Goal: Transaction & Acquisition: Download file/media

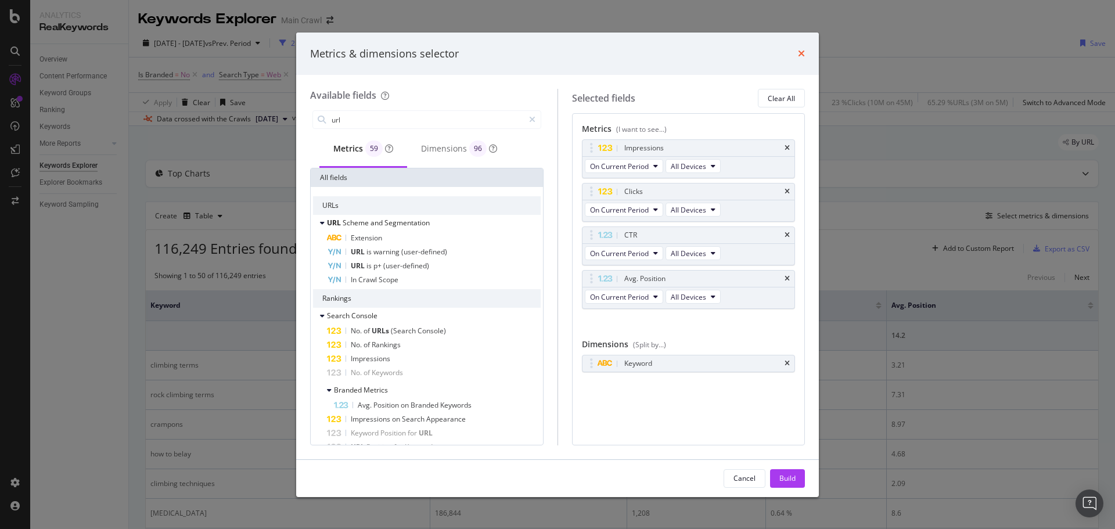
click at [800, 53] on icon "times" at bounding box center [801, 53] width 7 height 9
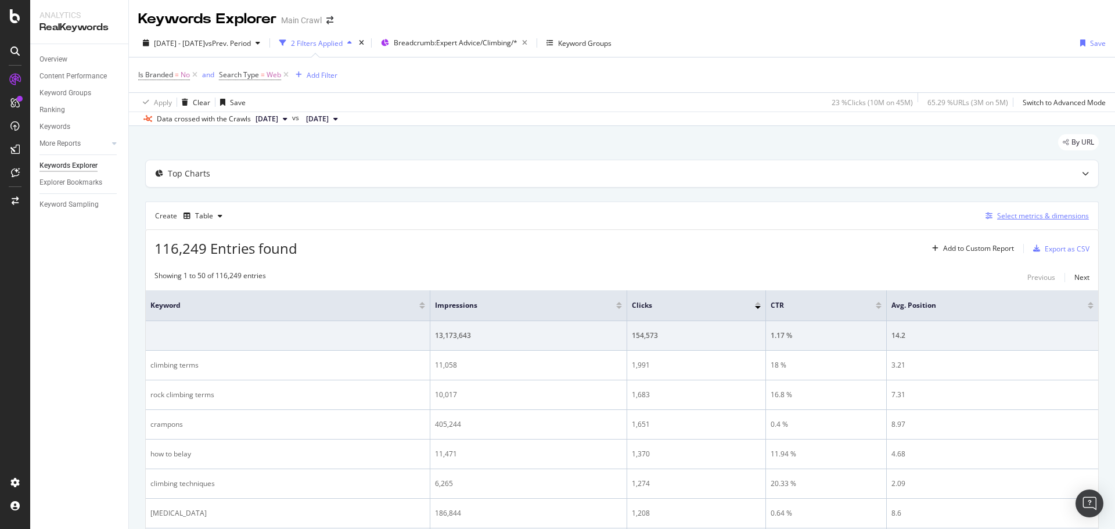
click at [1041, 214] on div "Select metrics & dimensions" at bounding box center [1043, 216] width 92 height 10
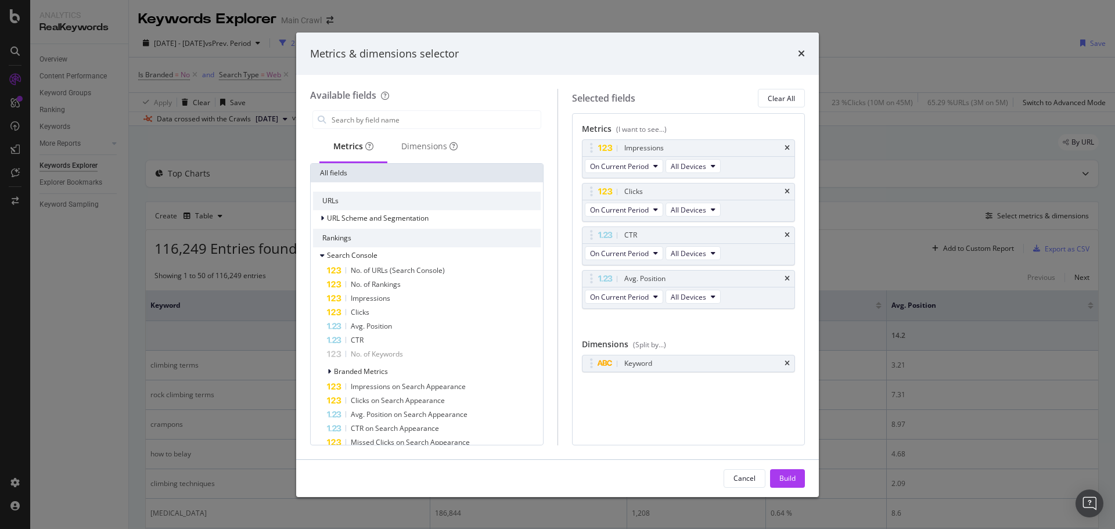
click at [650, 391] on div "Keyword You can use this field as a dimension" at bounding box center [689, 376] width 214 height 42
click at [786, 279] on icon "times" at bounding box center [787, 278] width 5 height 7
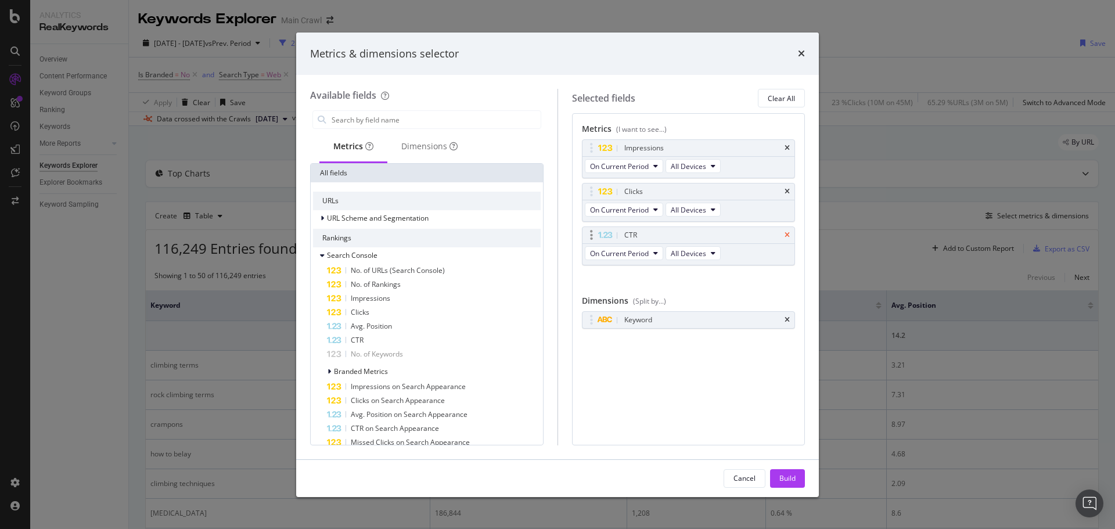
click at [786, 237] on icon "times" at bounding box center [787, 235] width 5 height 7
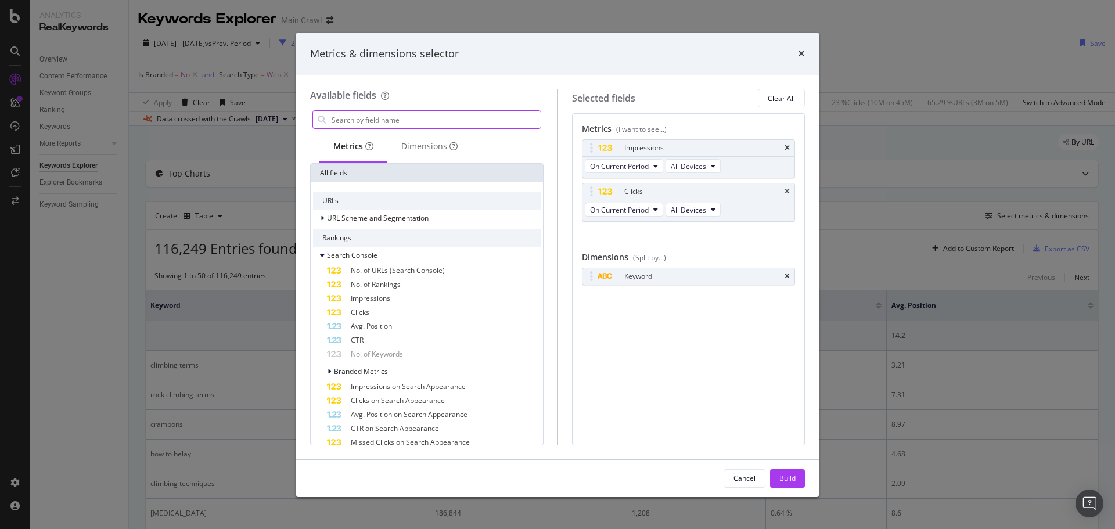
click at [362, 120] on input "modal" at bounding box center [435, 119] width 210 height 17
click at [362, 120] on input "url" at bounding box center [435, 119] width 210 height 17
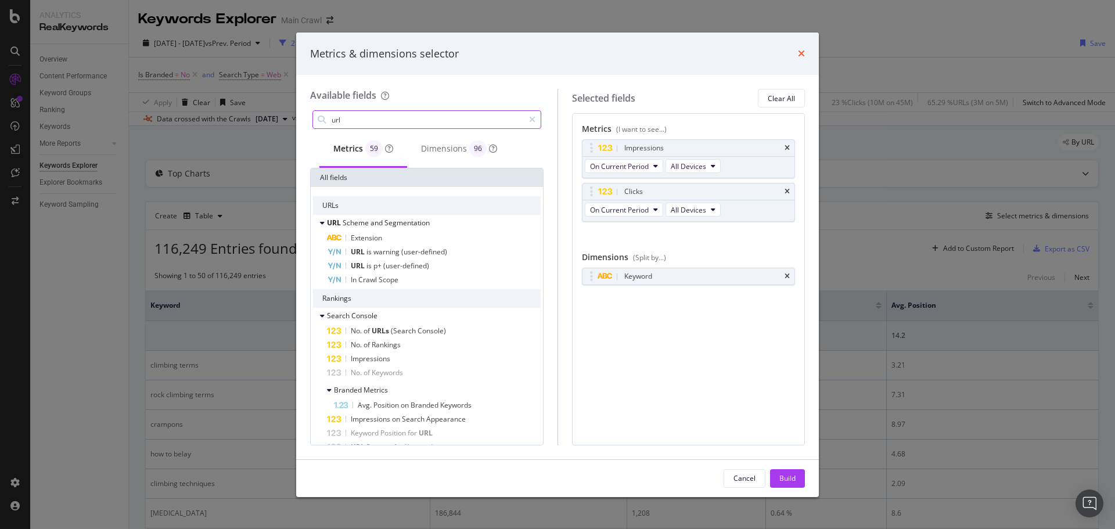
type input "url"
click at [802, 52] on icon "times" at bounding box center [801, 53] width 7 height 9
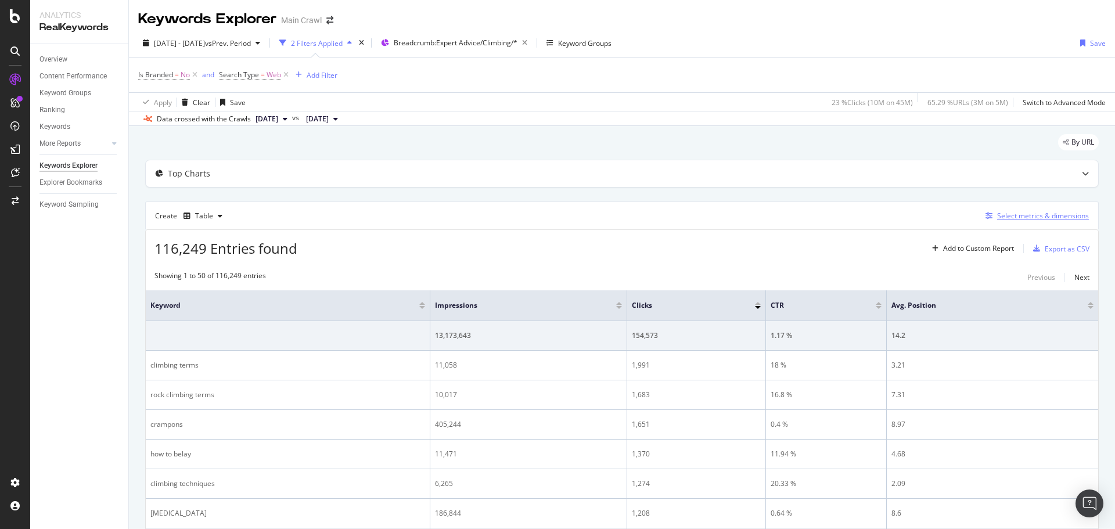
click at [1017, 218] on div "Select metrics & dimensions" at bounding box center [1043, 216] width 92 height 10
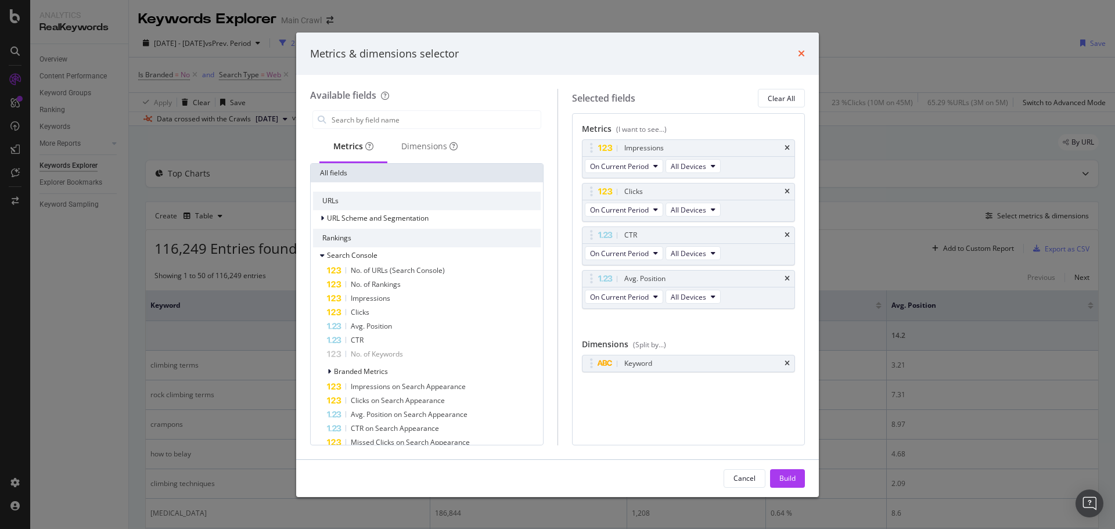
click at [801, 52] on icon "times" at bounding box center [801, 53] width 7 height 9
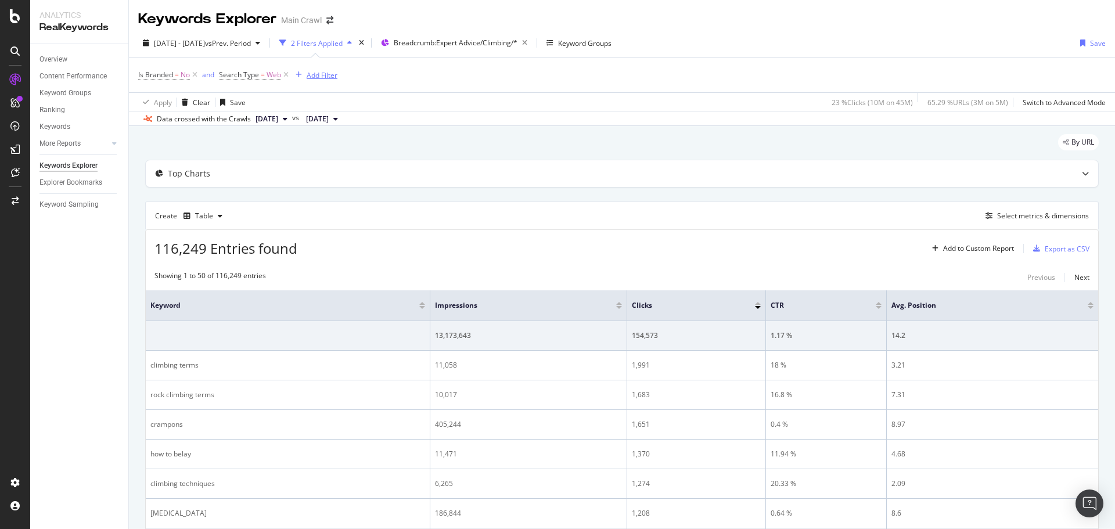
click at [314, 74] on div "Add Filter" at bounding box center [322, 75] width 31 height 10
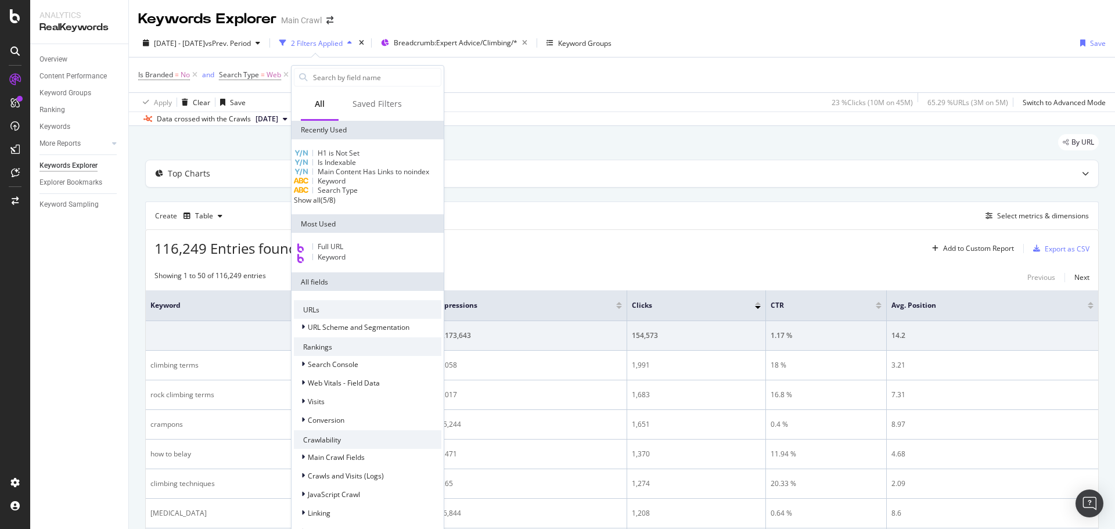
click at [348, 165] on span "Is Indexable" at bounding box center [337, 162] width 38 height 10
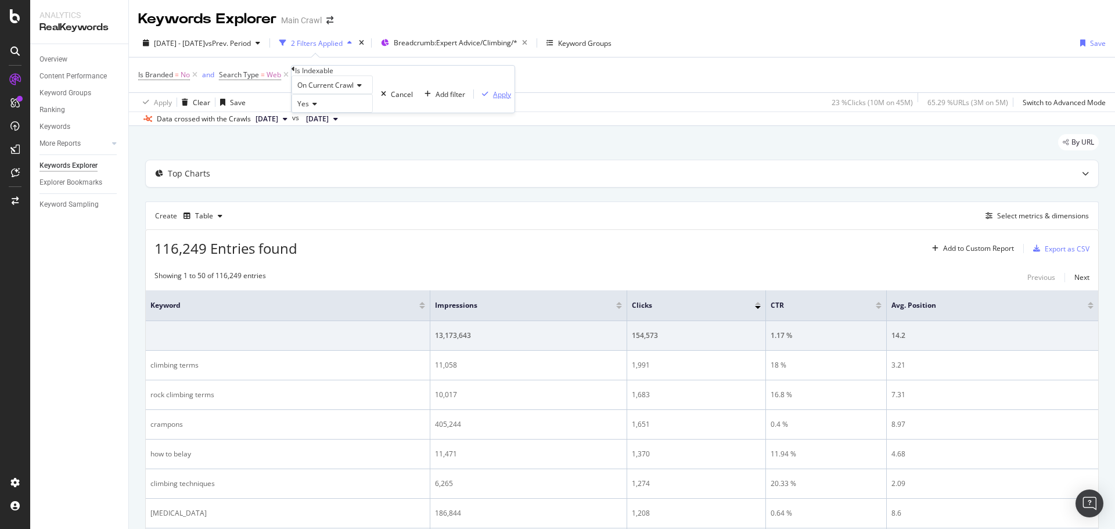
click at [493, 99] on div "Apply" at bounding box center [502, 94] width 18 height 10
click at [1006, 213] on div "Select metrics & dimensions" at bounding box center [1043, 216] width 92 height 10
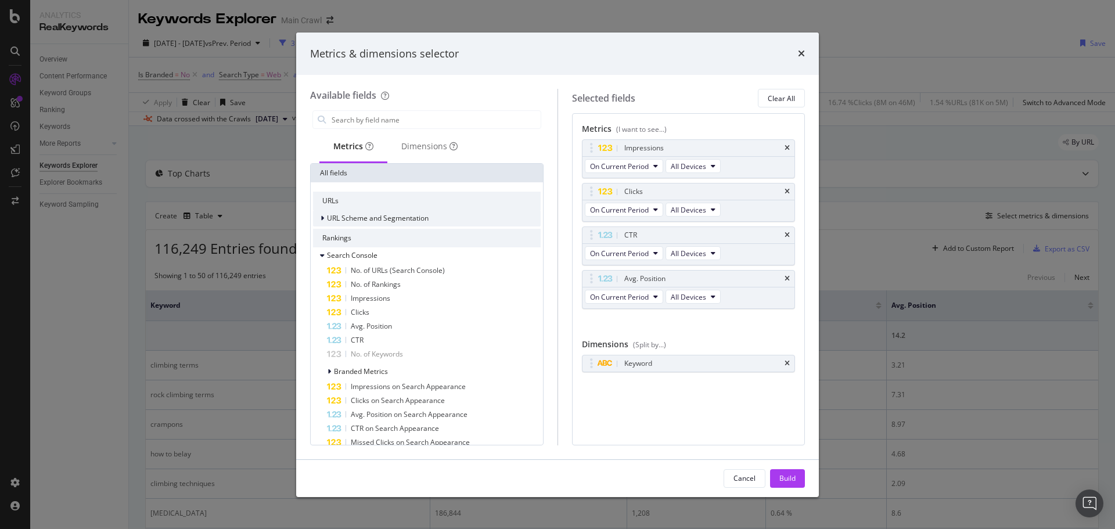
click at [319, 220] on div "URL Scheme and Segmentation" at bounding box center [371, 219] width 116 height 12
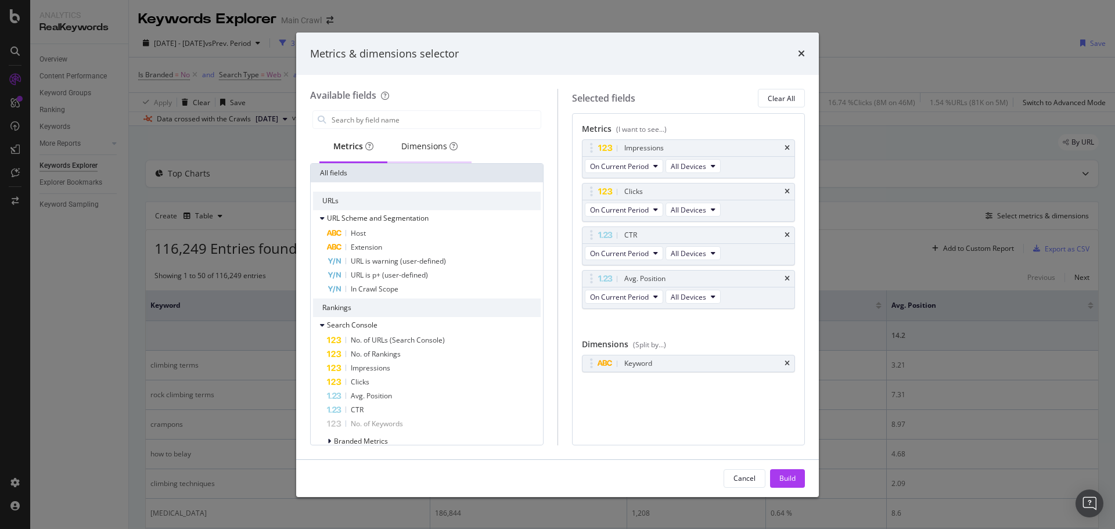
click at [420, 140] on div "Dimensions" at bounding box center [429, 147] width 84 height 32
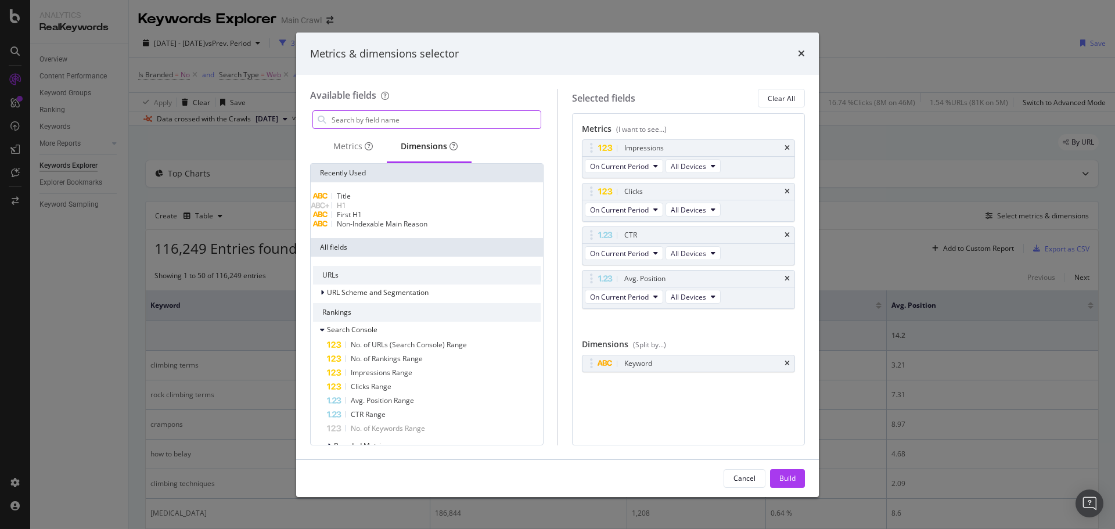
click at [371, 119] on input "modal" at bounding box center [435, 119] width 210 height 17
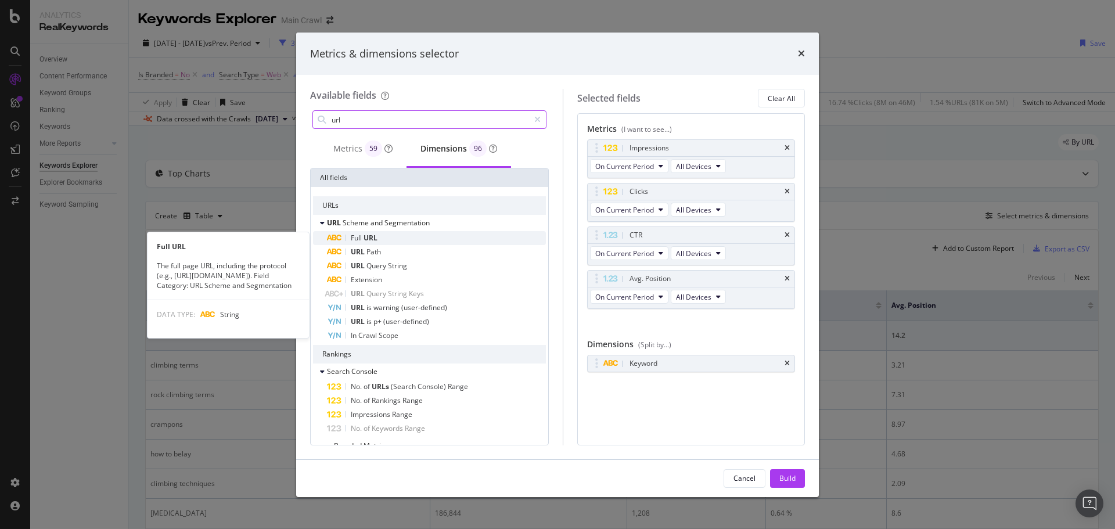
type input "url"
click at [374, 240] on span "URL" at bounding box center [371, 238] width 14 height 10
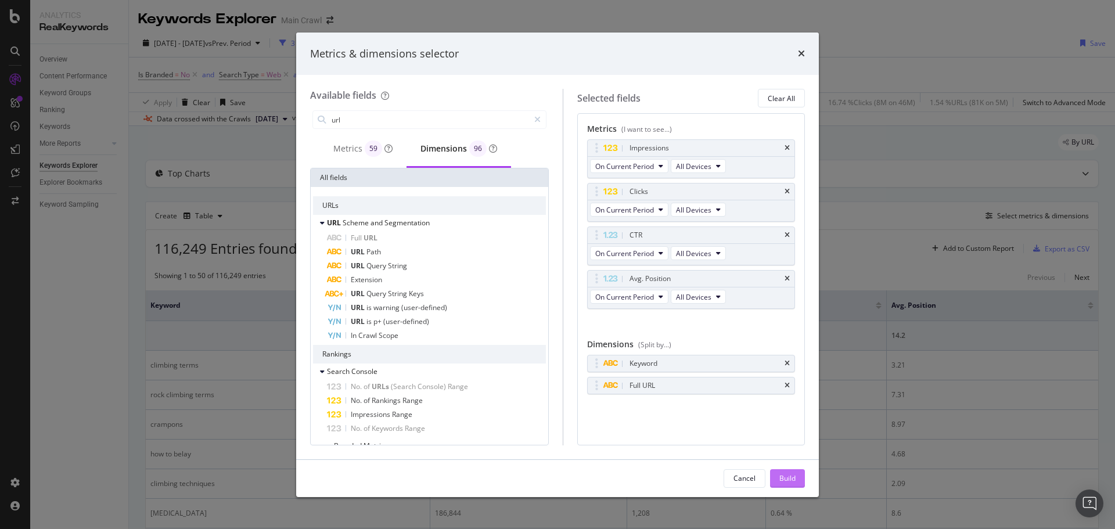
click at [779, 475] on div "Build" at bounding box center [787, 478] width 16 height 10
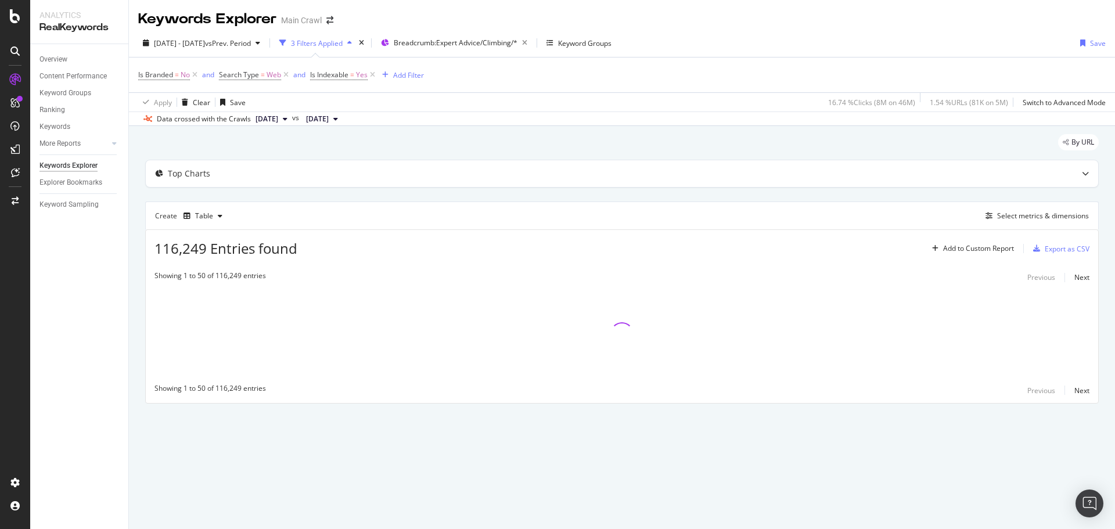
click at [681, 42] on div "[DATE] - [DATE] vs Prev. Period 3 Filters Applied Breadcrumb: Expert Advice/Cli…" at bounding box center [622, 45] width 986 height 23
click at [794, 93] on div "Apply Clear Save 16.74 % Clicks ( 8M on 46M ) 1.54 % URLs ( 81K on 5M ) Switch …" at bounding box center [622, 101] width 986 height 19
click at [1048, 140] on div "By URL" at bounding box center [622, 147] width 954 height 26
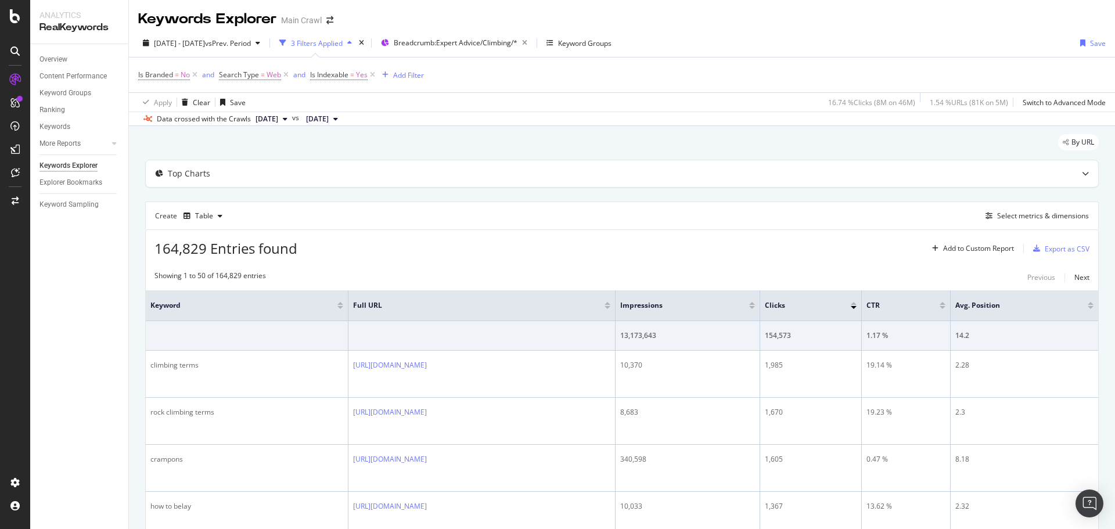
click at [501, 238] on div "164,829 Entries found Add to Custom Report Export as CSV" at bounding box center [622, 244] width 952 height 28
click at [1058, 246] on div "Export as CSV" at bounding box center [1067, 249] width 45 height 10
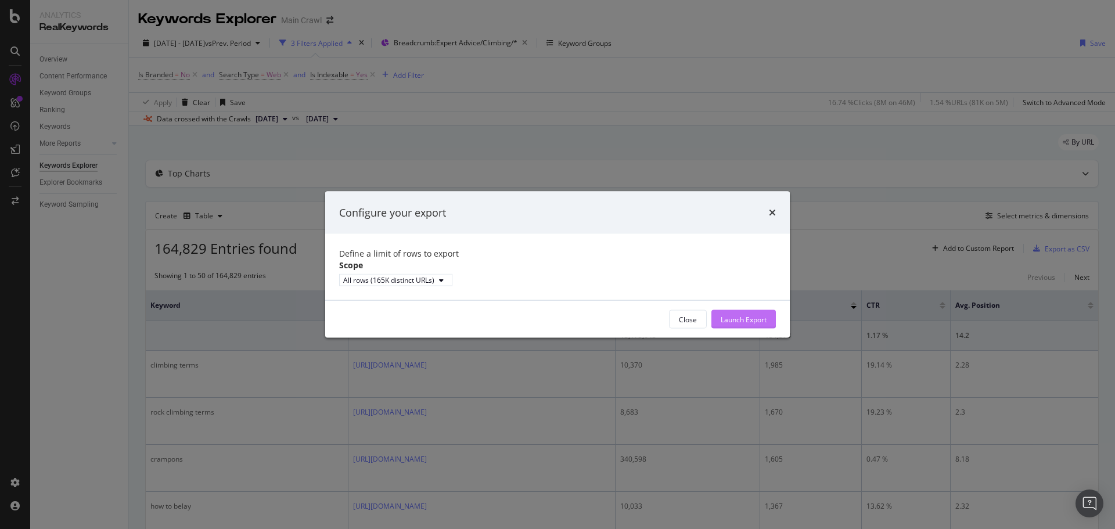
click at [754, 321] on div "Launch Export" at bounding box center [744, 319] width 46 height 17
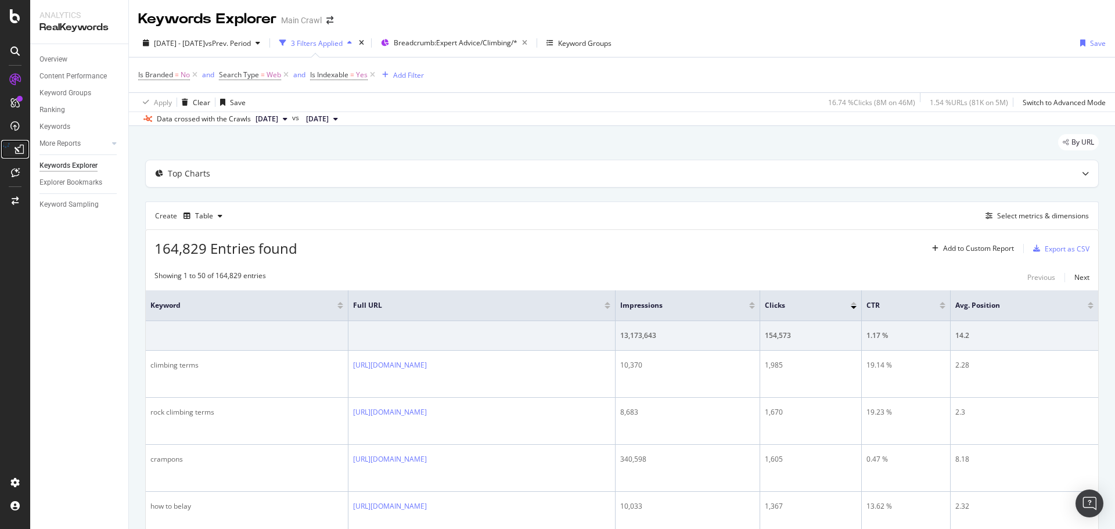
click at [28, 151] on link at bounding box center [15, 149] width 28 height 19
click at [21, 154] on div at bounding box center [19, 149] width 19 height 19
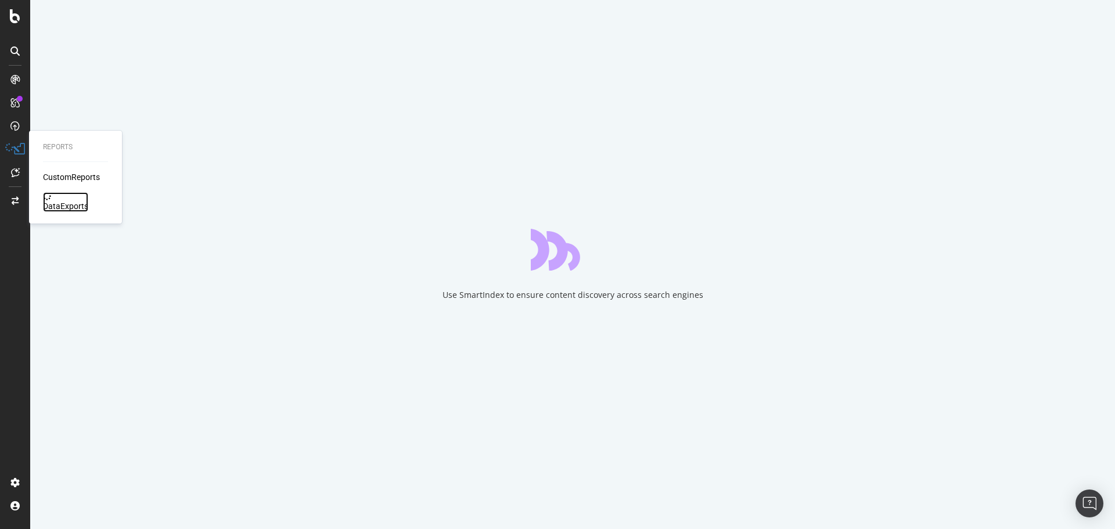
click at [67, 200] on div "DataExports" at bounding box center [65, 206] width 45 height 12
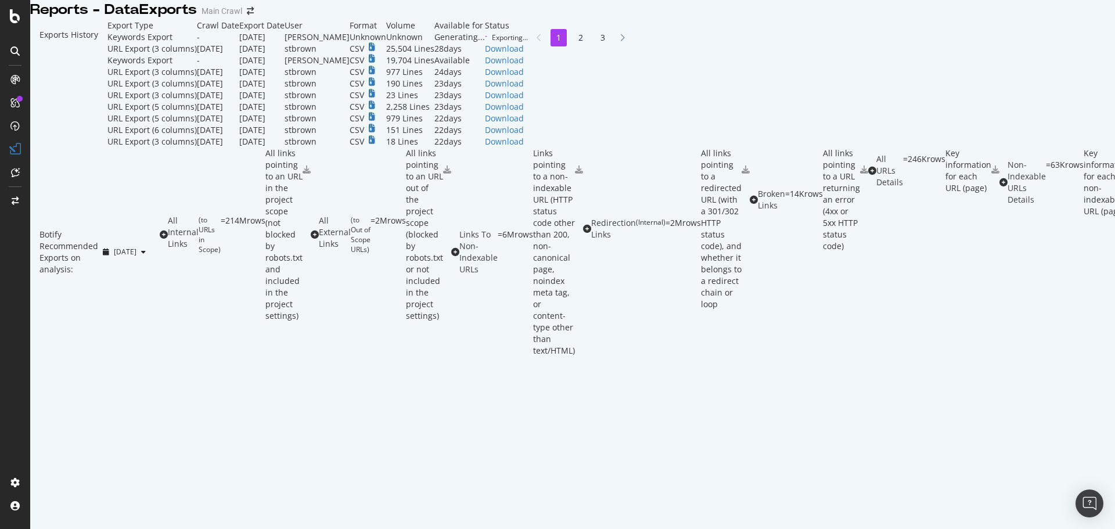
click at [824, 15] on div "Reports - DataExports Main Crawl" at bounding box center [572, 10] width 1085 height 20
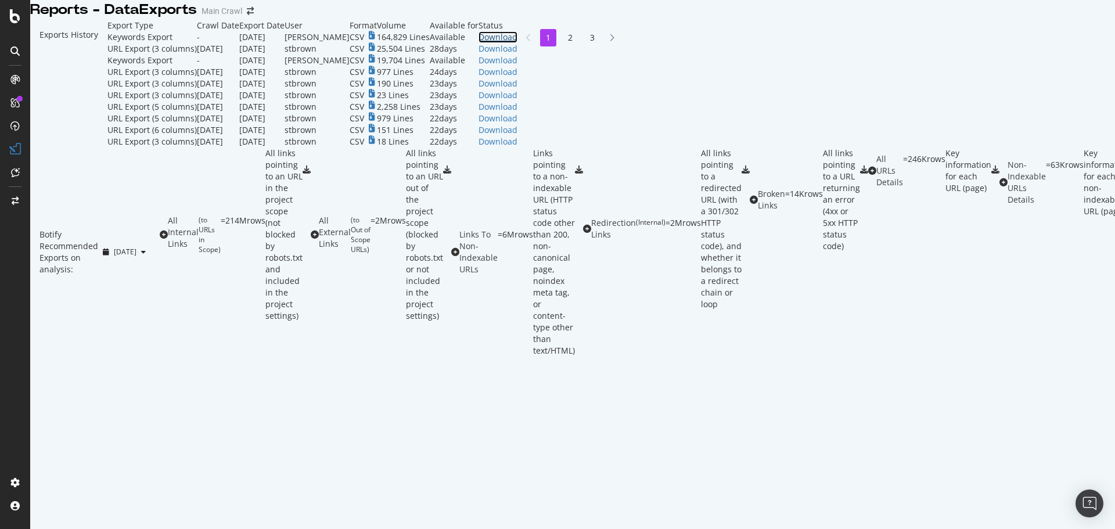
click at [517, 43] on div "Download" at bounding box center [498, 37] width 39 height 12
